Goal: Contribute content: Contribute content

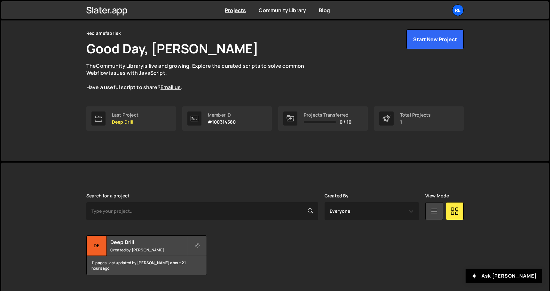
scroll to position [38, 0]
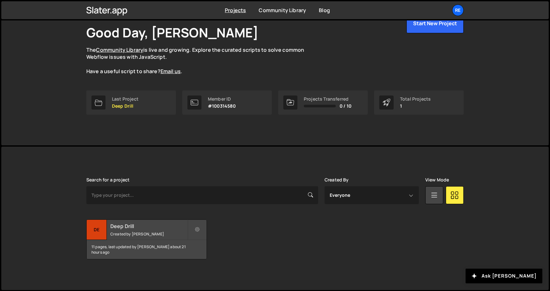
click at [136, 236] on small "Created by [PERSON_NAME]" at bounding box center [148, 233] width 77 height 5
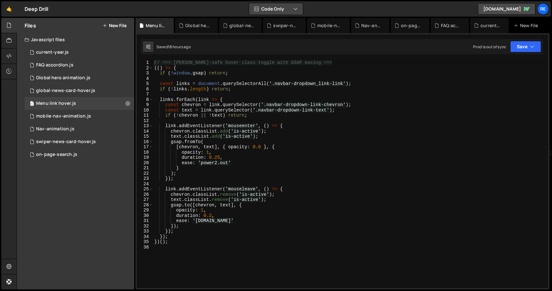
click at [260, 4] on button "Code Only" at bounding box center [276, 9] width 54 height 12
click at [275, 33] on button "Code + Tools" at bounding box center [277, 35] width 54 height 12
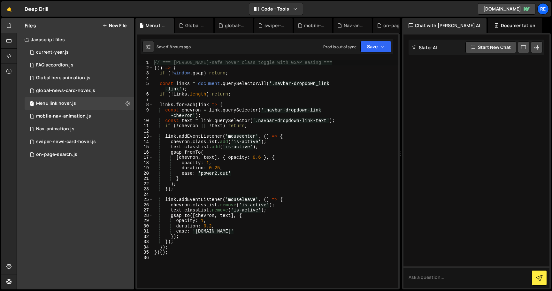
drag, startPoint x: 346, startPoint y: 155, endPoint x: 397, endPoint y: 154, distance: 51.2
click at [397, 154] on div "Files New File Javascript files 1 current-year.js 0 1 FAQ accordion.js 0 1 Glob…" at bounding box center [285, 154] width 536 height 272
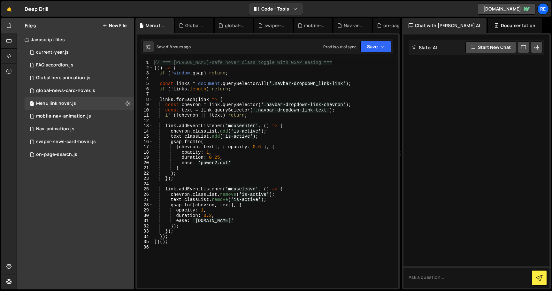
click at [504, 25] on div "Documentation" at bounding box center [515, 25] width 54 height 15
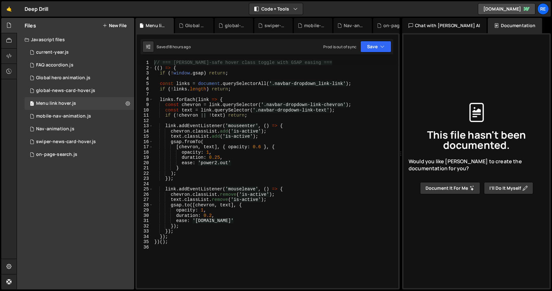
click at [461, 139] on span "This file hasn't been documented." at bounding box center [477, 140] width 136 height 20
click at [435, 20] on div "Chat with [PERSON_NAME] AI" at bounding box center [445, 25] width 84 height 15
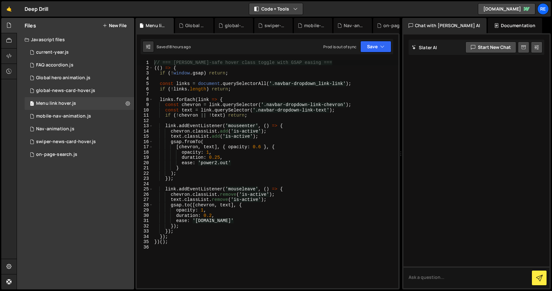
click at [282, 8] on button "Code + Tools" at bounding box center [276, 9] width 54 height 12
click at [281, 46] on button "Tools Only" at bounding box center [277, 46] width 54 height 12
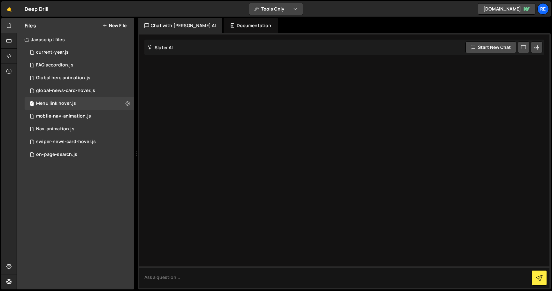
click at [270, 11] on button "Tools Only" at bounding box center [276, 9] width 54 height 12
click at [277, 22] on button "Code Only" at bounding box center [277, 23] width 54 height 12
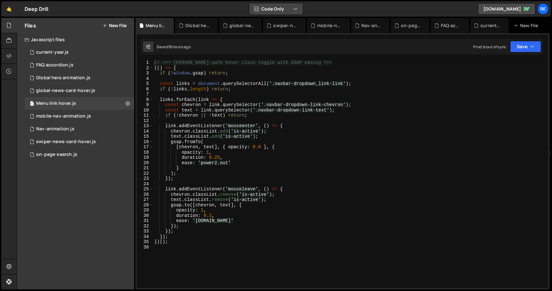
click at [283, 12] on button "Code Only" at bounding box center [276, 9] width 54 height 12
click at [280, 39] on button "Code + Tools" at bounding box center [277, 35] width 54 height 12
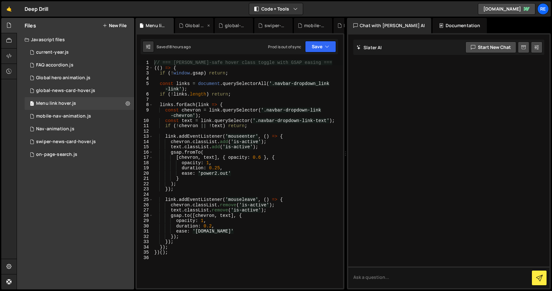
click at [208, 24] on icon at bounding box center [209, 25] width 4 height 6
click at [0, 0] on icon at bounding box center [0, 0] width 0 height 0
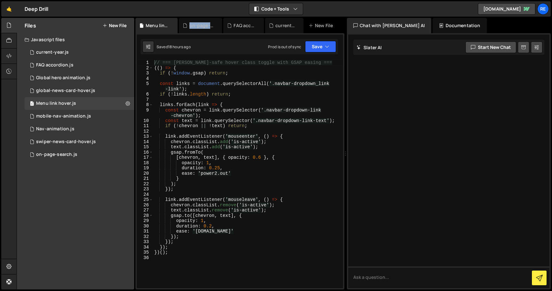
click at [208, 24] on div "on-page-search.js" at bounding box center [202, 25] width 25 height 6
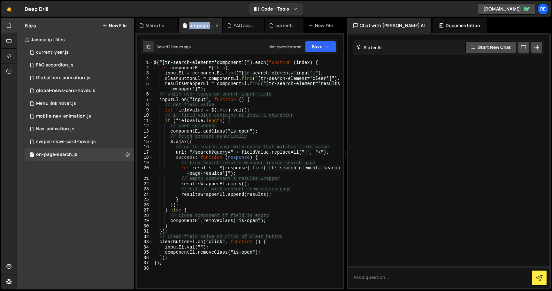
click at [219, 25] on icon at bounding box center [217, 25] width 4 height 6
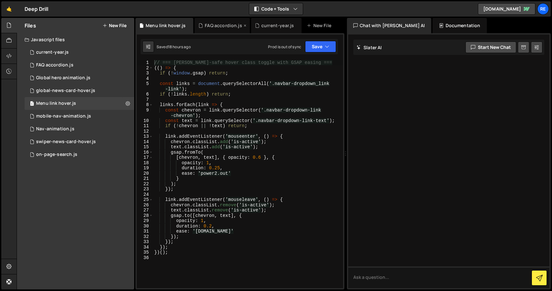
click at [243, 25] on icon at bounding box center [245, 25] width 4 height 6
click at [241, 25] on div "current-year.js" at bounding box center [220, 25] width 51 height 15
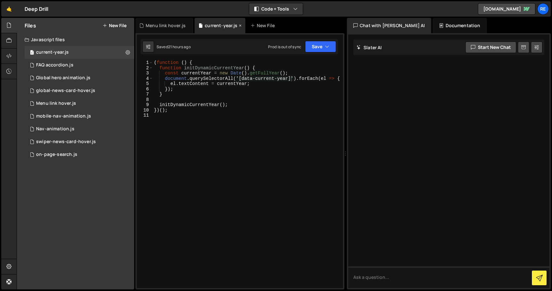
click at [242, 24] on div "current-year.js" at bounding box center [220, 25] width 51 height 15
click at [238, 25] on icon at bounding box center [240, 25] width 4 height 6
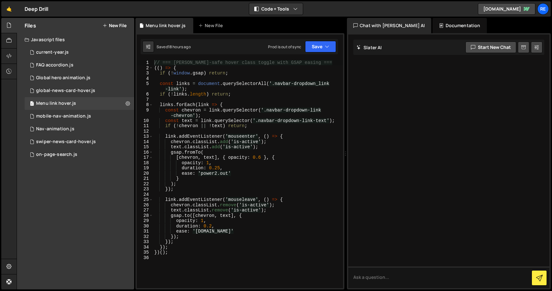
click at [121, 24] on button "New File" at bounding box center [115, 25] width 24 height 5
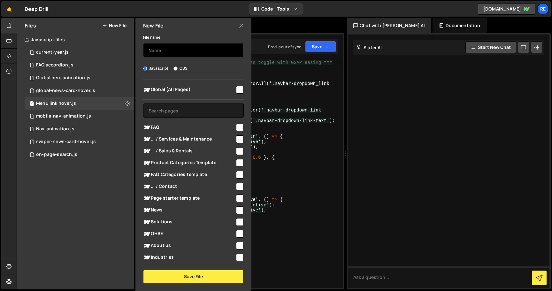
click at [172, 49] on input "text" at bounding box center [193, 50] width 101 height 14
type input "d"
type input "nav-dropdown"
click at [239, 87] on input "checkbox" at bounding box center [240, 90] width 8 height 8
checkbox input "true"
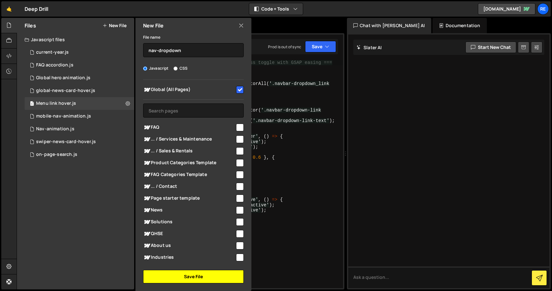
click at [192, 275] on button "Save File" at bounding box center [193, 276] width 101 height 13
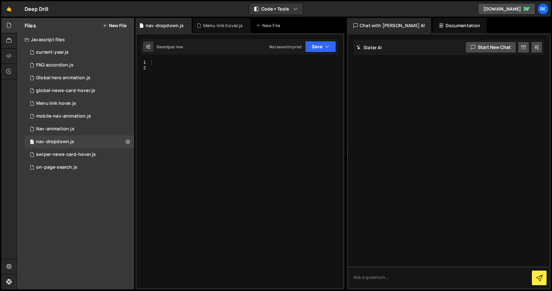
click at [287, 134] on div at bounding box center [246, 179] width 193 height 239
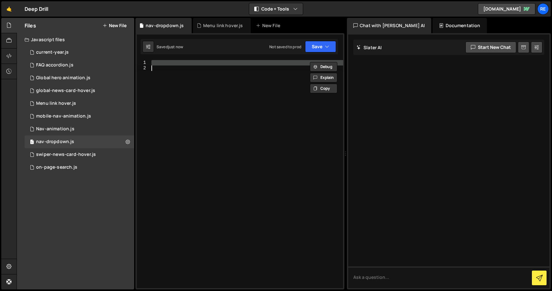
paste textarea
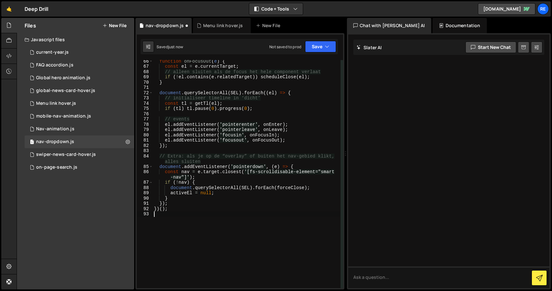
scroll to position [427, 0]
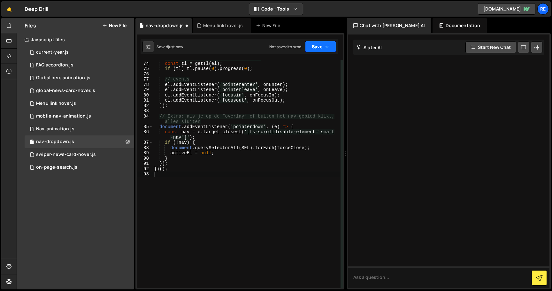
click at [322, 50] on button "Save" at bounding box center [320, 47] width 31 height 12
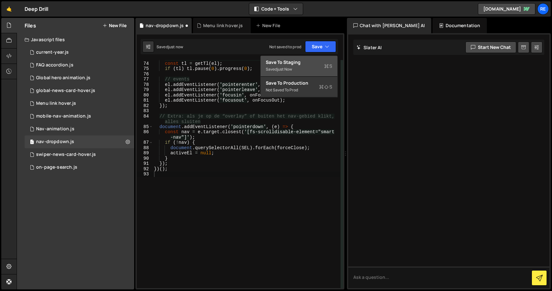
click at [317, 75] on button "Save to Staging S Saved just now" at bounding box center [299, 66] width 77 height 21
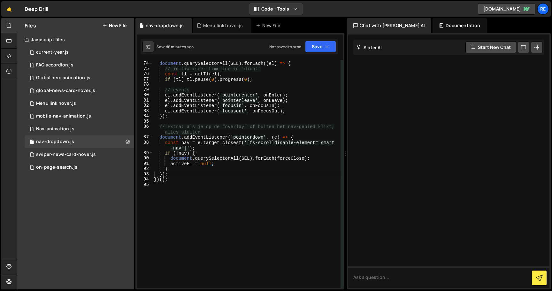
click at [264, 134] on div "document . querySelectorAll ( SEL ) . forEach (( el ) => { // initialiseer time…" at bounding box center [247, 175] width 188 height 239
type textarea "})();"
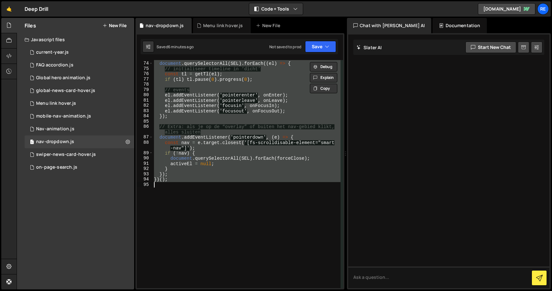
paste textarea
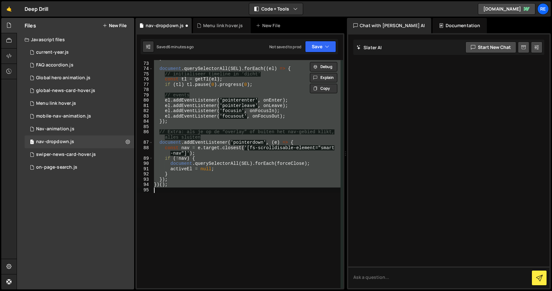
scroll to position [414, 0]
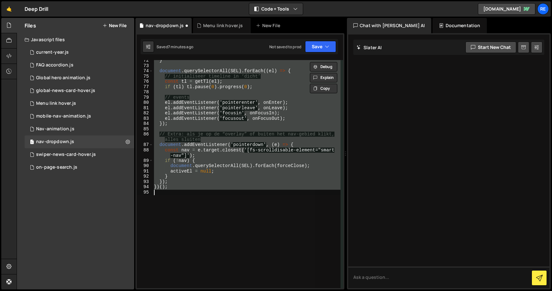
click at [225, 142] on div "} document . querySelectorAll ( SEL ) . forEach (( el ) => { // initialiseer ti…" at bounding box center [247, 174] width 188 height 228
type textarea "})();"
paste textarea
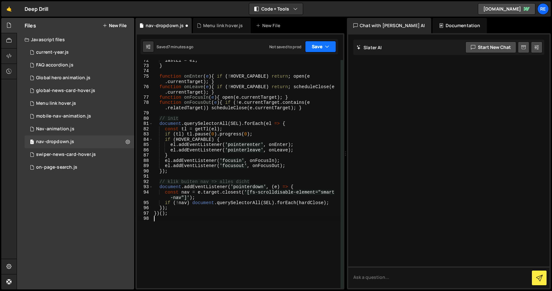
click at [324, 48] on button "Save" at bounding box center [320, 47] width 31 height 12
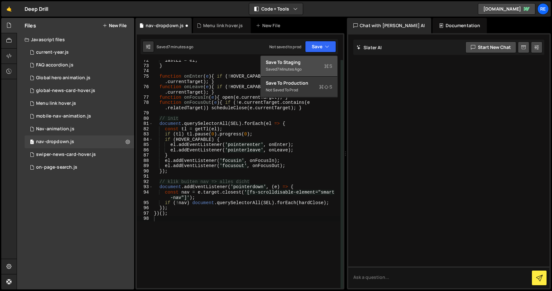
click at [317, 66] on div "Saved 7 minutes ago" at bounding box center [299, 70] width 67 height 8
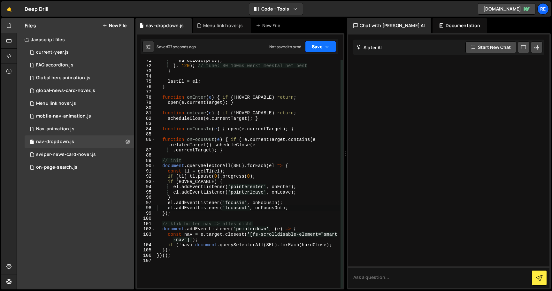
click at [327, 44] on icon "button" at bounding box center [327, 46] width 4 height 6
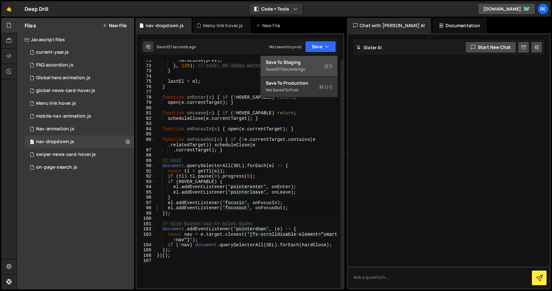
click at [316, 66] on div "Saved 37 seconds ago" at bounding box center [299, 70] width 67 height 8
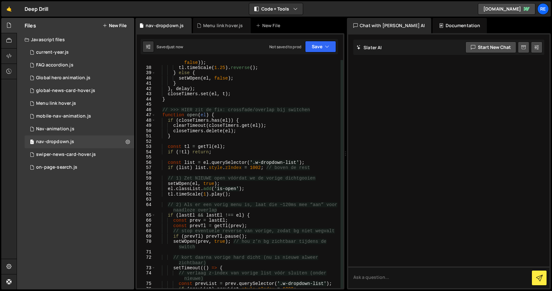
scroll to position [211, 0]
click at [184, 168] on div "tl . eventCallback ( 'onReverseComplete' , ( ) => setWOpen ( el , false )) ; tl…" at bounding box center [248, 176] width 185 height 244
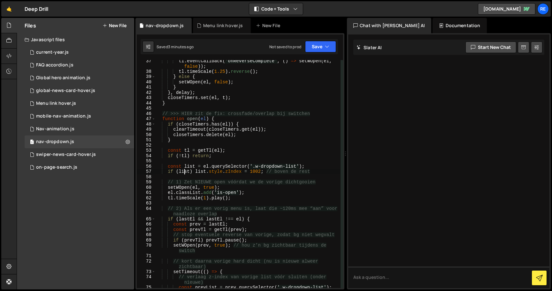
type textarea "})();"
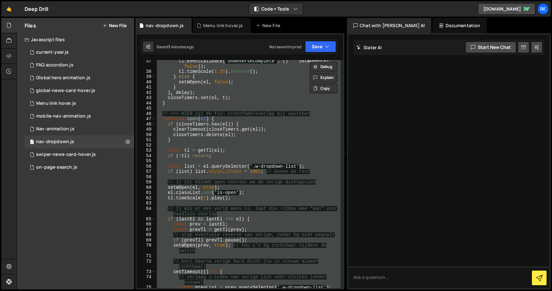
paste textarea
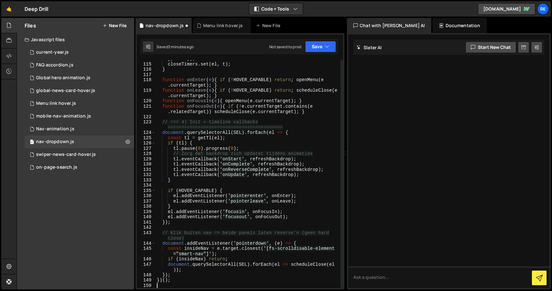
scroll to position [679, 0]
click at [324, 46] on button "Save" at bounding box center [320, 47] width 31 height 12
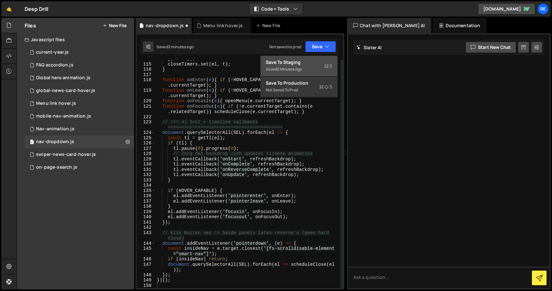
click at [319, 61] on div "Save to Staging S" at bounding box center [299, 62] width 67 height 6
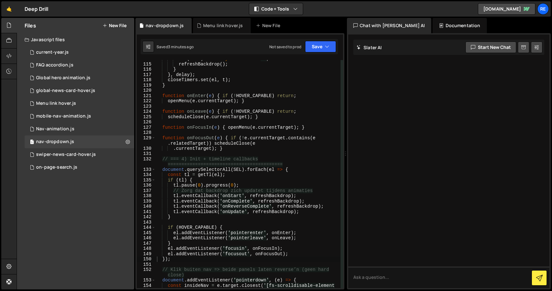
click at [212, 101] on div "if ( list ) list . style . zIndex = '' ; refreshBackdrop ( ) ; } } , delay ) ; …" at bounding box center [248, 178] width 185 height 244
type textarea "})();"
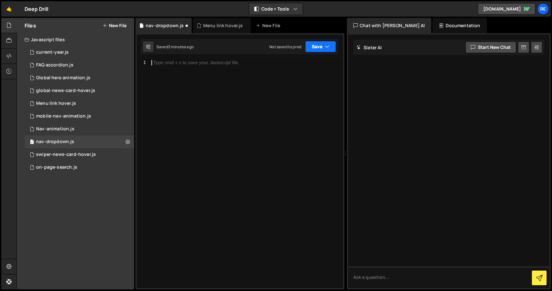
click at [317, 46] on button "Save" at bounding box center [320, 47] width 31 height 12
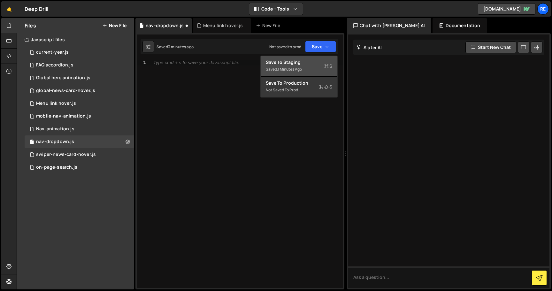
click at [313, 68] on div "Saved 3 minutes ago" at bounding box center [299, 70] width 67 height 8
